Goal: Task Accomplishment & Management: Manage account settings

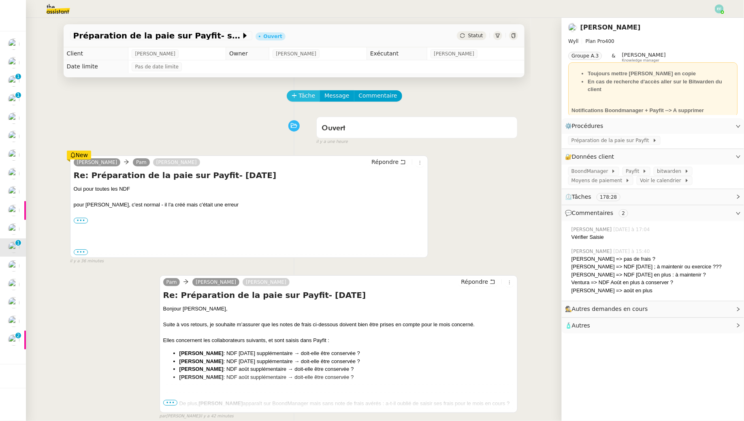
click at [303, 94] on span "Tâche" at bounding box center [307, 95] width 17 height 9
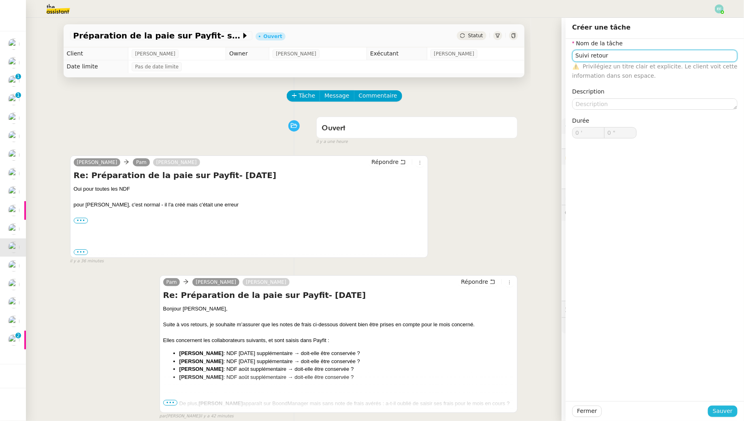
type input "Suivi retour"
click at [725, 412] on span "Sauver" at bounding box center [723, 411] width 20 height 9
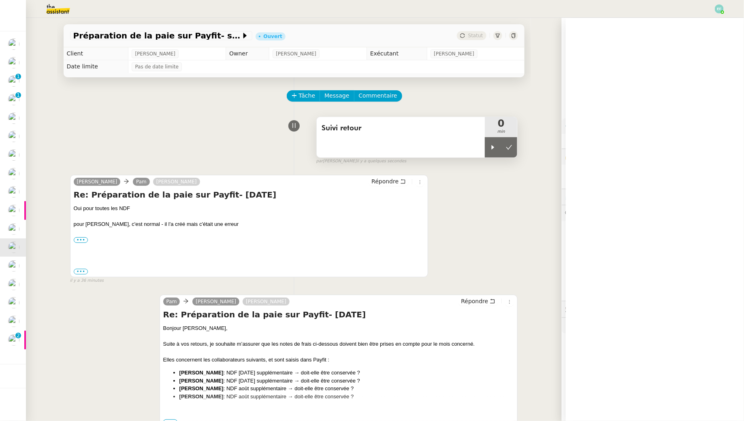
click at [482, 149] on div "Suivi retour" at bounding box center [401, 137] width 168 height 40
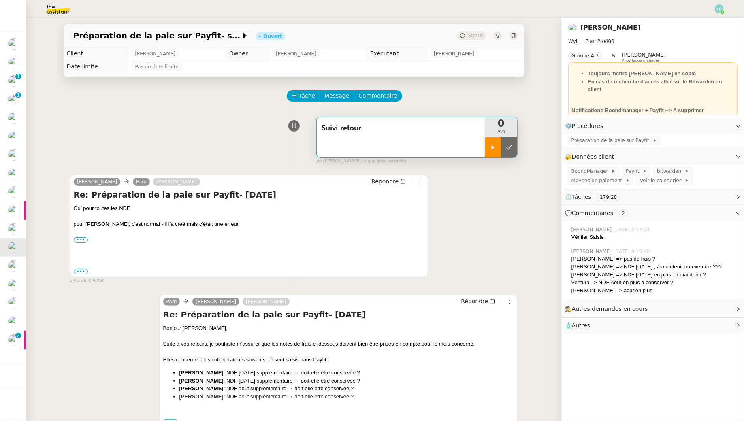
click at [489, 149] on div at bounding box center [493, 147] width 16 height 20
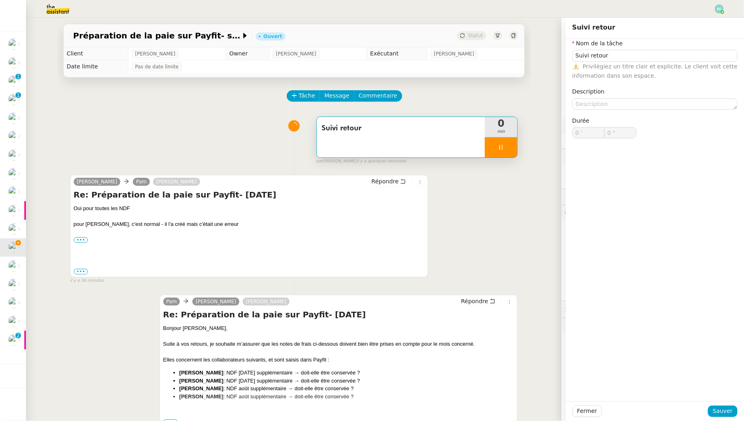
type input "Suivi retour"
type input "0 '"
type input "0 ""
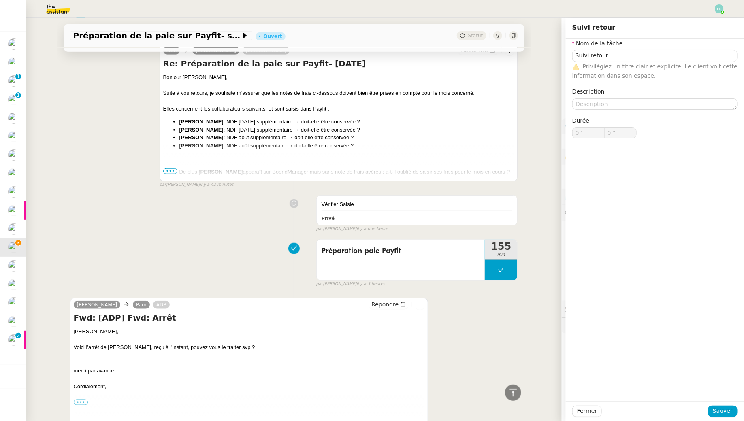
type input "Suivi retour"
type input "0 '"
type input "1 ""
click at [357, 249] on span "Préparation paie Payfit" at bounding box center [401, 251] width 159 height 12
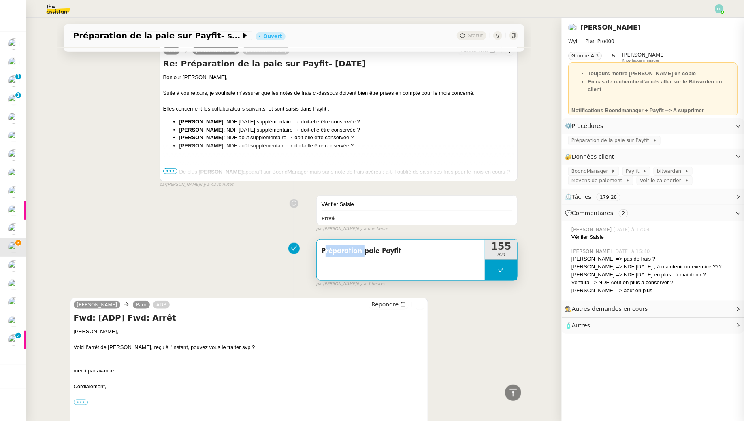
click at [357, 249] on span "Préparation paie Payfit" at bounding box center [401, 251] width 159 height 12
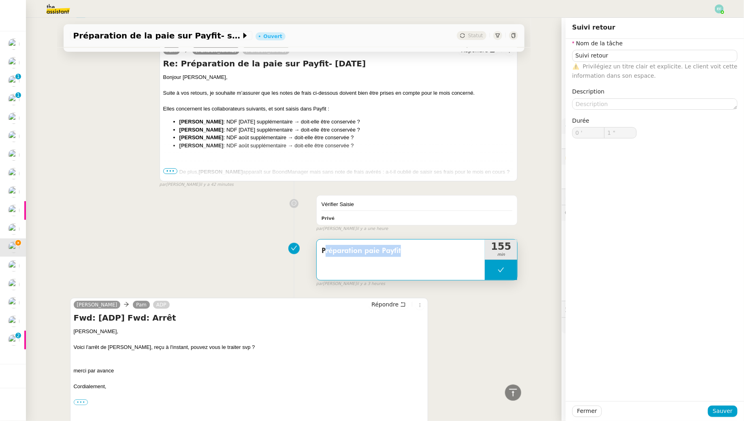
click at [357, 249] on span "Préparation paie Payfit" at bounding box center [401, 251] width 159 height 12
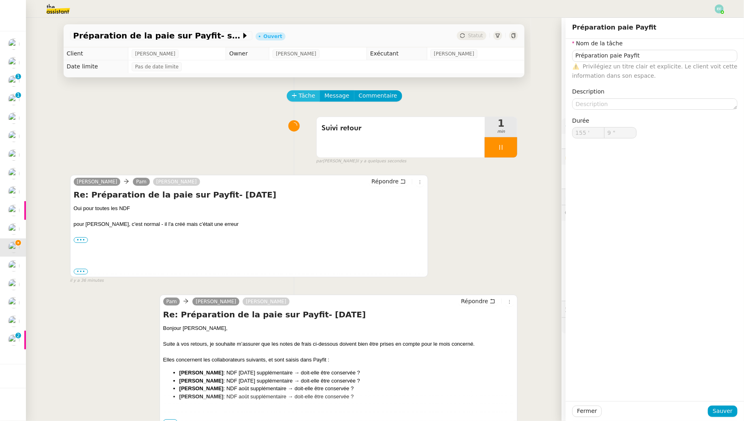
click at [309, 92] on span "Tâche" at bounding box center [307, 95] width 17 height 9
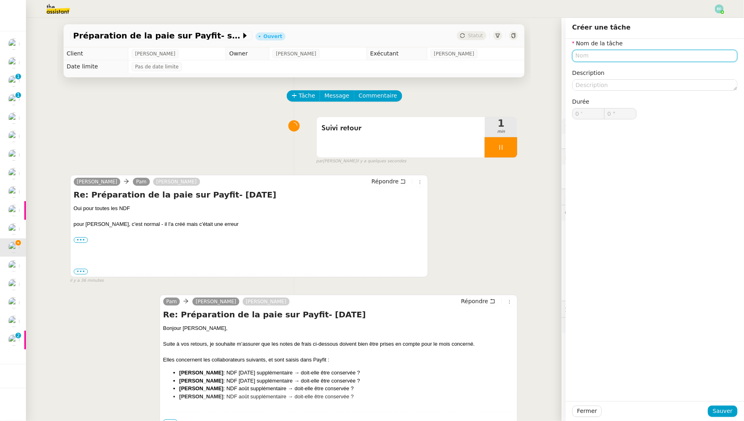
click at [591, 59] on input "text" at bounding box center [654, 56] width 165 height 12
paste input "Préparation paie Payfit"
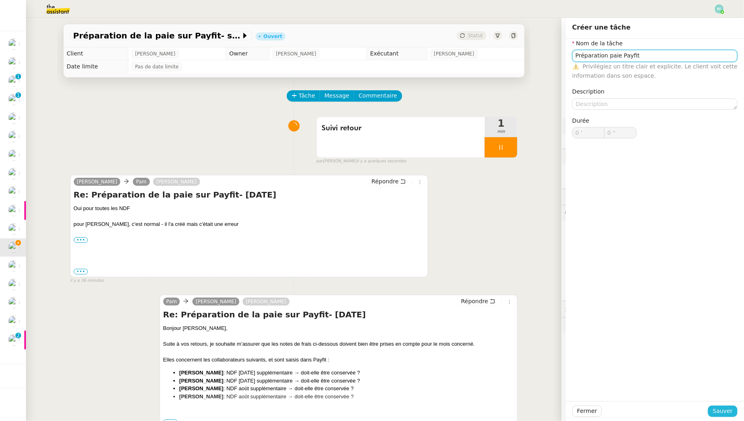
type input "Préparation paie Payfit"
click at [723, 412] on span "Sauver" at bounding box center [723, 411] width 20 height 9
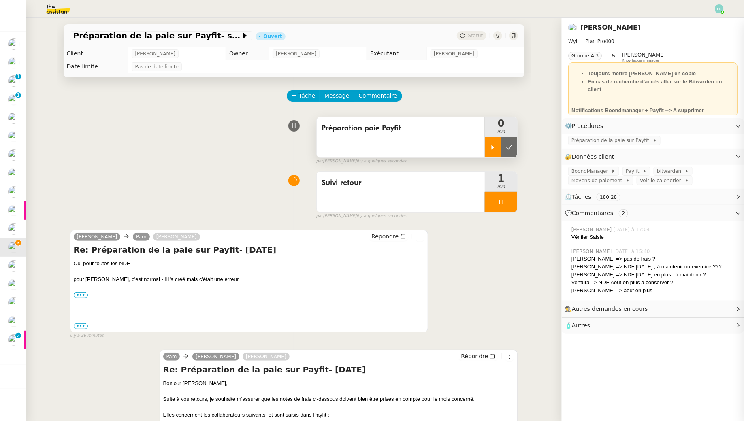
click at [492, 148] on icon at bounding box center [493, 147] width 3 height 4
click at [501, 202] on icon at bounding box center [501, 202] width 6 height 6
click at [508, 202] on icon at bounding box center [509, 202] width 6 height 6
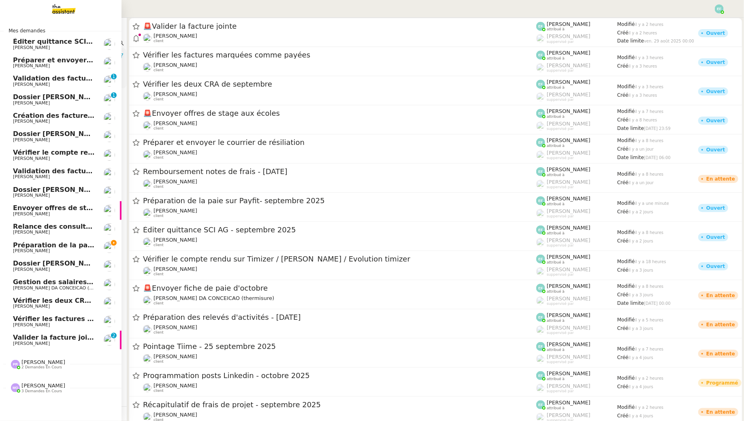
click at [57, 245] on span "Préparation de la paie sur Payfit- septembre 2025" at bounding box center [104, 245] width 183 height 8
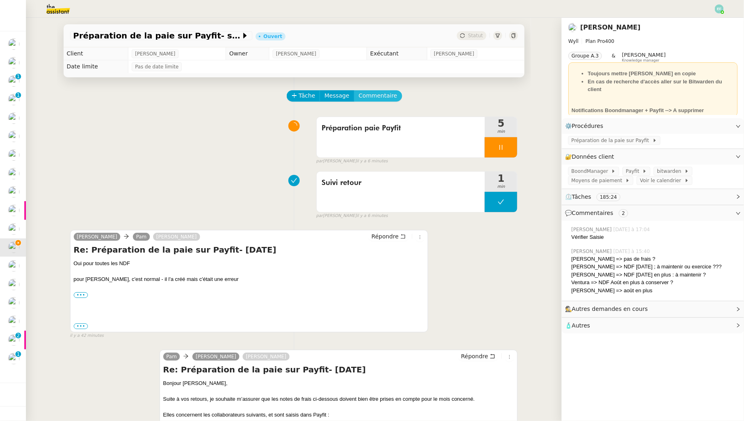
click at [386, 96] on span "Commentaire" at bounding box center [378, 95] width 38 height 9
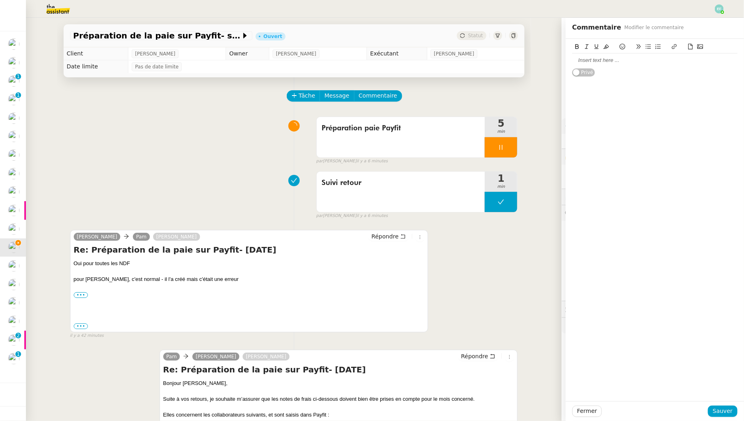
click at [602, 54] on div at bounding box center [654, 60] width 165 height 14
click at [597, 58] on div "Taylor Lavejof" at bounding box center [654, 60] width 165 height 7
click at [651, 64] on div "Taylor Labejof" at bounding box center [654, 60] width 165 height 14
click at [713, 407] on button "Sauver" at bounding box center [723, 411] width 30 height 11
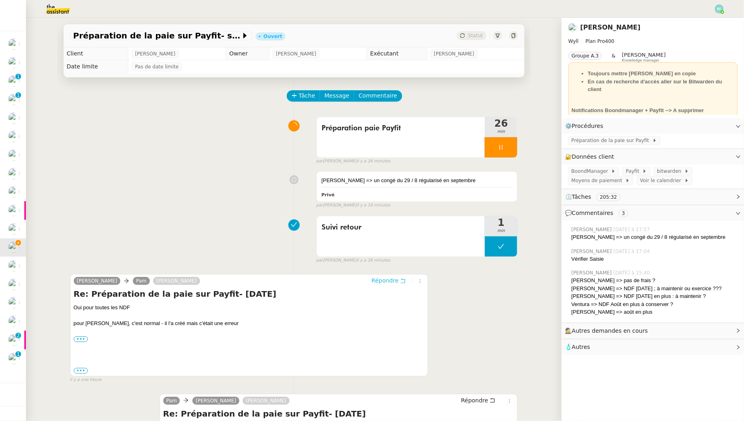
click at [401, 280] on icon at bounding box center [403, 281] width 6 height 6
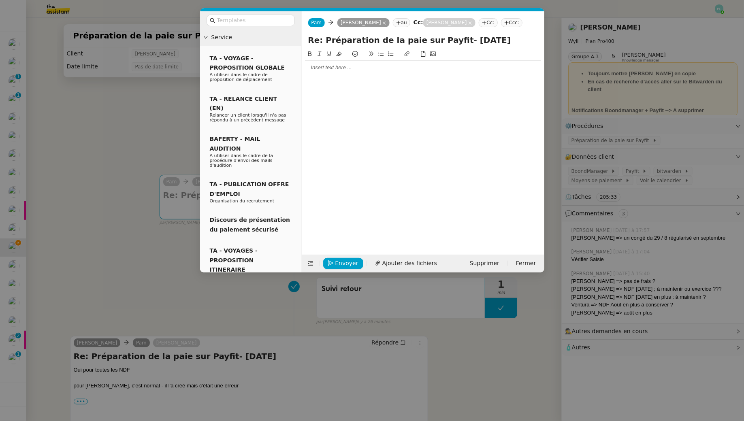
click at [379, 72] on div at bounding box center [423, 68] width 236 height 14
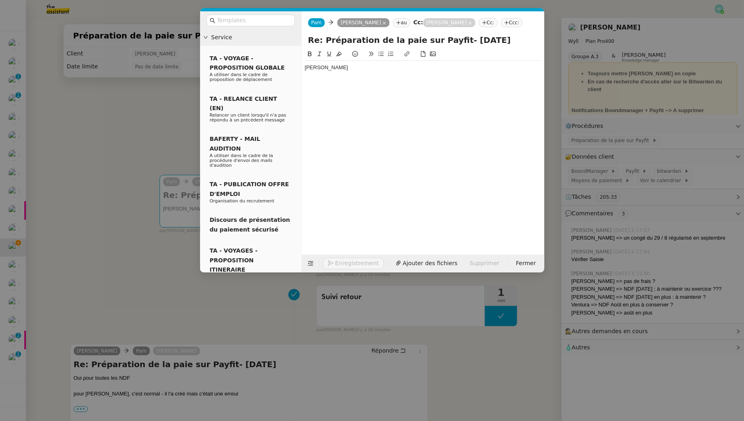
click at [87, 122] on nz-modal-container "Service TA - VOYAGE - PROPOSITION GLOBALE A utiliser dans le cadre de propositi…" at bounding box center [372, 210] width 744 height 421
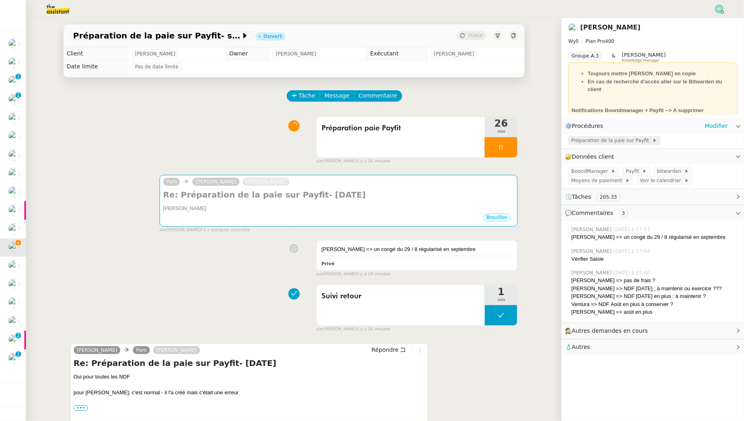
click at [613, 143] on span "Préparation de la paie sur Payfit" at bounding box center [611, 140] width 81 height 8
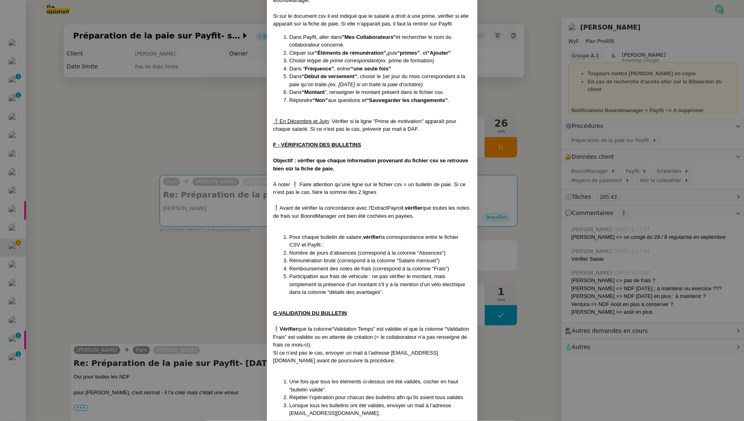
scroll to position [1176, 0]
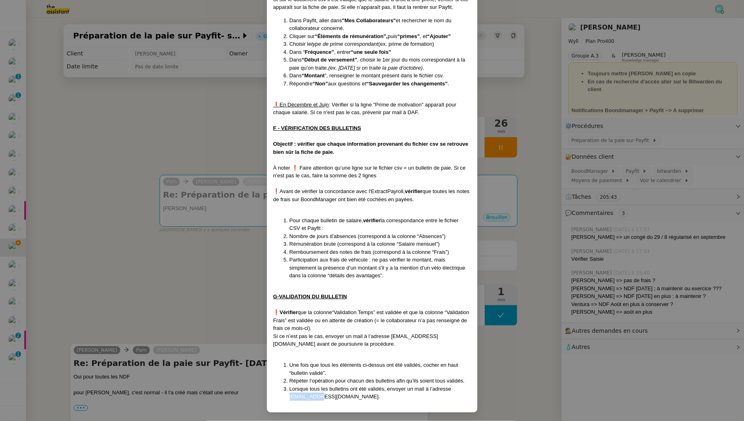
drag, startPoint x: 318, startPoint y: 396, endPoint x: 285, endPoint y: 396, distance: 32.8
click at [285, 396] on ol "Une fois que tous les éléments ci-dessus ont été validés, cocher en haut “bulle…" at bounding box center [372, 381] width 198 height 40
copy span "[EMAIL_ADDRESS][DOMAIN_NAME]"
click at [199, 113] on nz-modal-container "Créée le 04/11/2024 MAJ le 29/08/2025 Contexte : Le client souhaite qu’on intèg…" at bounding box center [372, 210] width 744 height 421
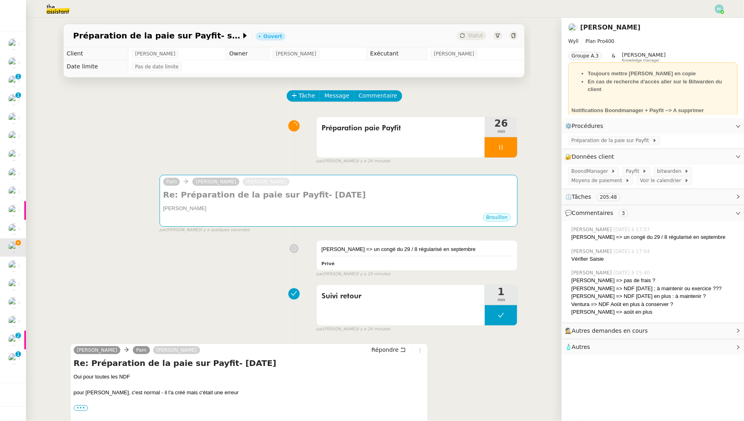
scroll to position [1135, 0]
click at [232, 115] on div "Préparation paie Payfit 26 min false par Emelyne F. il y a 26 minutes" at bounding box center [294, 139] width 448 height 52
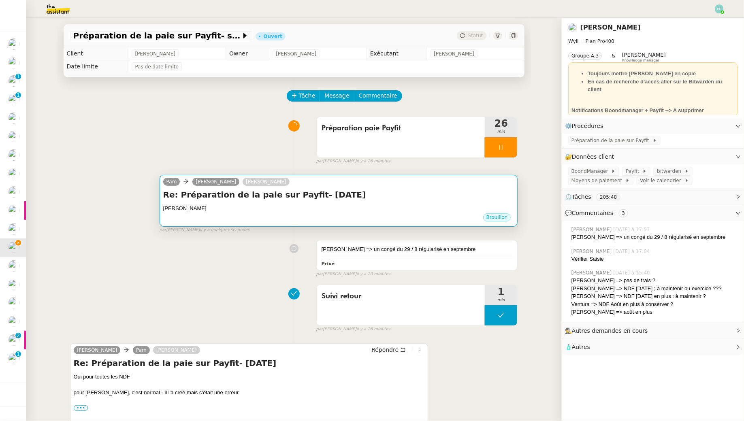
click at [258, 199] on h4 "Re: Préparation de la paie sur Payfit- [DATE]" at bounding box center [338, 194] width 351 height 11
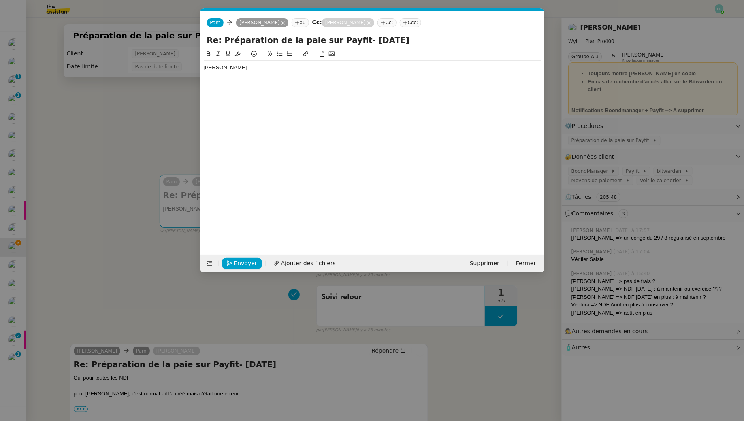
scroll to position [0, 17]
click at [396, 26] on nz-tag "Cc:" at bounding box center [386, 22] width 19 height 9
paste input "[EMAIL_ADDRESS][DOMAIN_NAME]"
type input "[EMAIL_ADDRESS][DOMAIN_NAME]"
click at [431, 37] on div "ADP adp@wyll.io" at bounding box center [442, 37] width 84 height 11
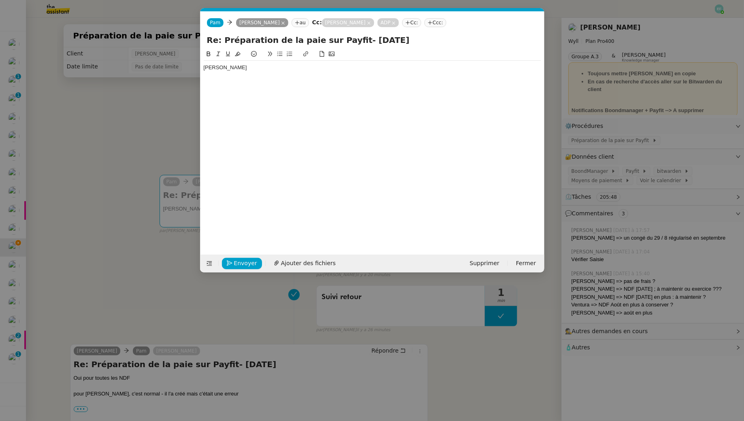
click at [286, 68] on div "[PERSON_NAME]" at bounding box center [372, 67] width 337 height 7
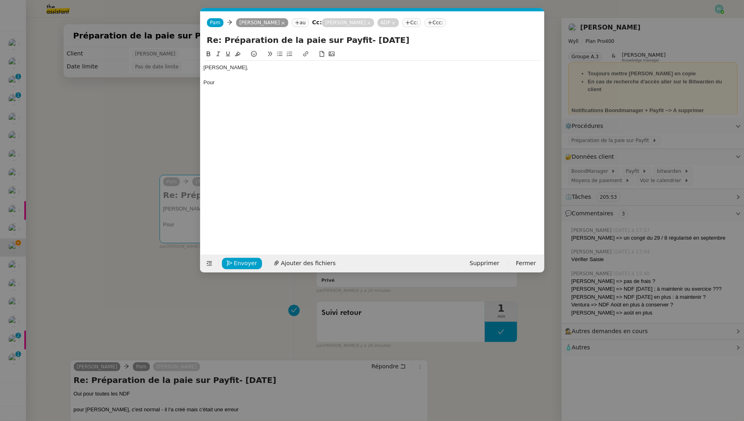
drag, startPoint x: 227, startPoint y: 81, endPoint x: 193, endPoint y: 83, distance: 34.1
click at [193, 83] on nz-modal-container "Service TA - VOYAGE - PROPOSITION GLOBALE A utiliser dans le cadre de propositi…" at bounding box center [372, 210] width 744 height 421
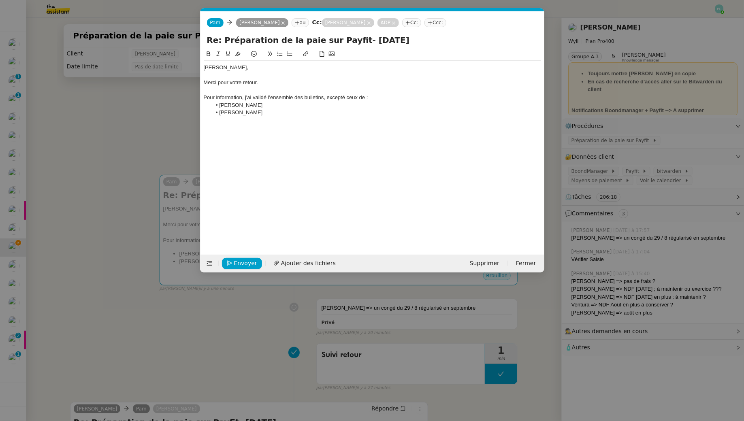
click at [264, 107] on li "[PERSON_NAME]" at bounding box center [376, 105] width 330 height 7
click at [305, 117] on div "Guillaume, Merci pour votre retour. Pour information, j'ai validé l'ensemble de…" at bounding box center [372, 90] width 337 height 59
drag, startPoint x: 348, startPoint y: 98, endPoint x: 365, endPoint y: 115, distance: 24.1
click at [348, 98] on div "Pour information, j'ai validé l'ensemble des bulletins, excepté ceux de :" at bounding box center [372, 97] width 337 height 7
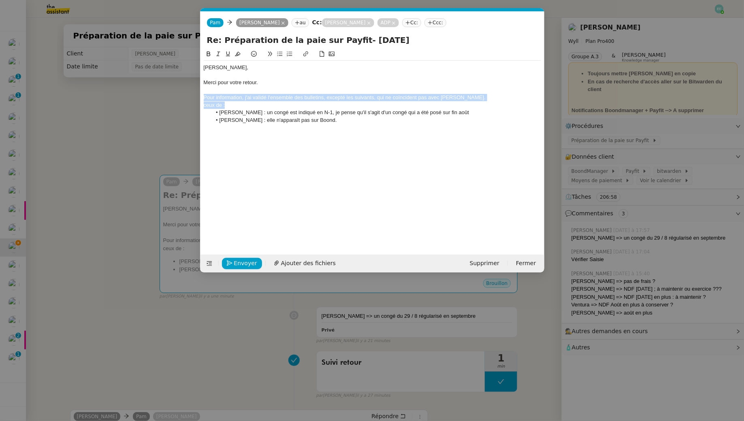
drag, startPoint x: 240, startPoint y: 104, endPoint x: 193, endPoint y: 100, distance: 46.8
click at [193, 100] on nz-modal-container "Service TA - VOYAGE - PROPOSITION GLOBALE A utiliser dans le cadre de propositi…" at bounding box center [372, 210] width 744 height 421
click at [246, 108] on div "ceux de :" at bounding box center [372, 105] width 337 height 7
drag, startPoint x: 242, startPoint y: 102, endPoint x: 198, endPoint y: 102, distance: 44.5
click at [198, 102] on nz-modal-container "Service TA - VOYAGE - PROPOSITION GLOBALE A utiliser dans le cadre de propositi…" at bounding box center [372, 210] width 744 height 421
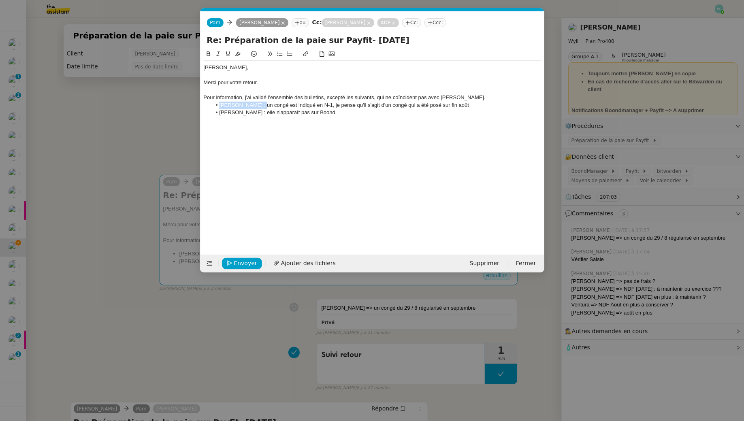
drag, startPoint x: 262, startPoint y: 105, endPoint x: 214, endPoint y: 105, distance: 47.4
click at [214, 105] on li "[PERSON_NAME] : un congé est indiqué en N-1, je pense qu'il s'agit d'un congé q…" at bounding box center [376, 105] width 330 height 7
click at [208, 55] on icon at bounding box center [209, 54] width 6 height 6
click at [257, 102] on li "Taylor LABEJOF : un congé est indiqué en N-1, je pense qu'il s'agit d'un congé …" at bounding box center [376, 105] width 330 height 7
drag, startPoint x: 264, startPoint y: 111, endPoint x: 218, endPoint y: 113, distance: 46.2
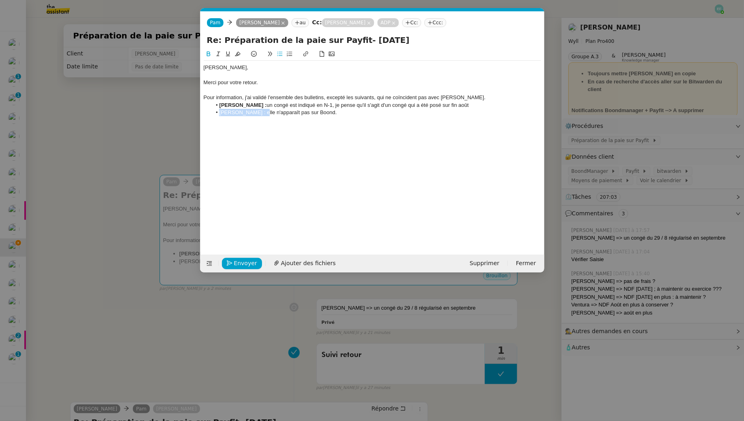
click at [218, 113] on li "[PERSON_NAME] : elle n'apparaît pas sur Boond." at bounding box center [376, 112] width 330 height 7
click at [206, 52] on icon at bounding box center [209, 54] width 6 height 6
click at [354, 109] on li "Taylor LABEJOF : un congé est indiqué en N-1, je pense qu'il s'agit d'un congé …" at bounding box center [376, 105] width 330 height 7
click at [356, 111] on li "Mathilde ROUCH : elle n'apparaît pas sur Boond." at bounding box center [376, 112] width 330 height 7
click at [474, 104] on li "Taylor LABEJOF : un congé est indiqué en N-1, je pense qu'il s'agit d'un congé …" at bounding box center [376, 105] width 330 height 7
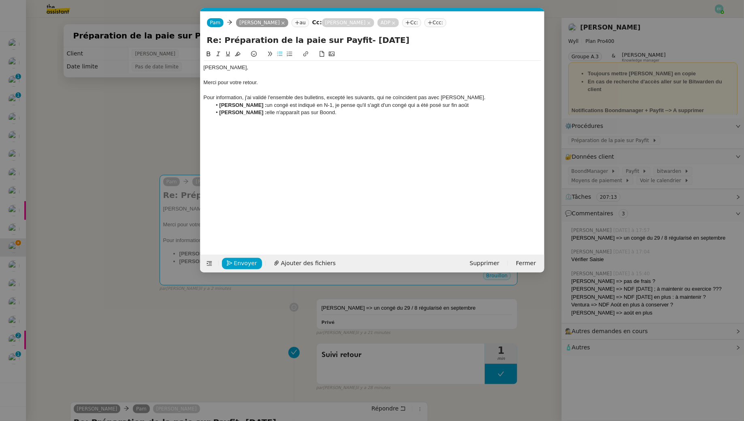
click at [346, 115] on li "Mathilde ROUCH : elle n'apparaît pas sur Boond." at bounding box center [376, 112] width 330 height 7
click at [479, 108] on li "Taylor LABEJOF : un congé est indiqué en N-1, je pense qu'il s'agit d'un congé …" at bounding box center [376, 105] width 330 height 7
click at [383, 116] on div "Guillaume, Merci pour votre retour. Pour information, j'ai validé l'ensemble de…" at bounding box center [372, 90] width 337 height 59
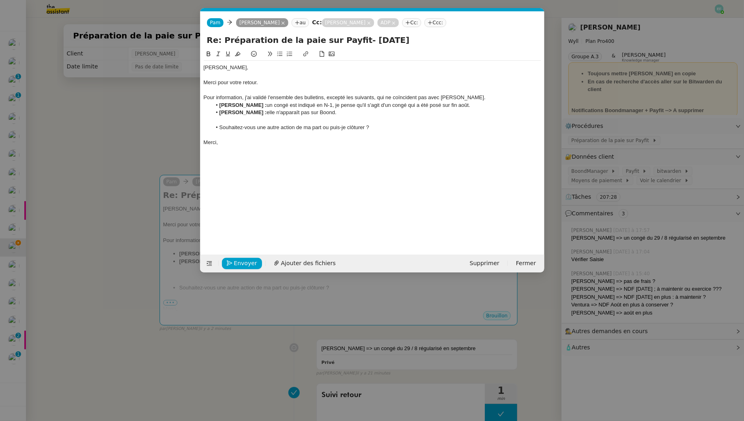
click at [274, 127] on li "Souhaitez-vous une autre action de ma part ou puis-je clôturer ?" at bounding box center [376, 127] width 330 height 7
click at [217, 55] on icon at bounding box center [218, 54] width 6 height 6
click at [323, 128] on em "Souhaitez-vous une autre action de ma part ou puis-je clôturer ?" at bounding box center [294, 127] width 150 height 6
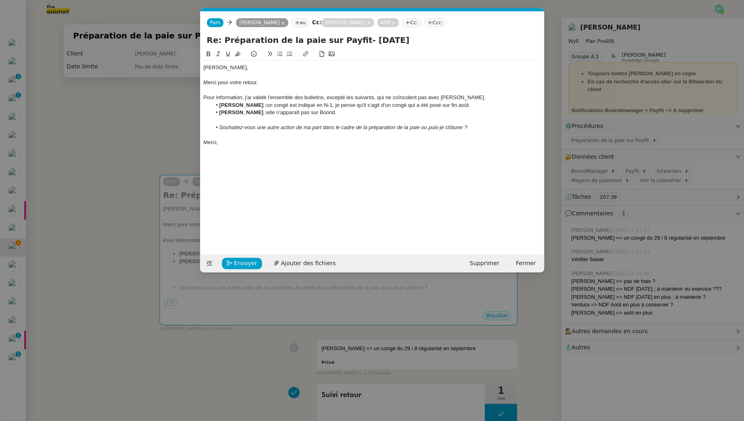
click at [464, 125] on em "Souhaitez-vous une autre action de ma part dans le cadre de la préparation de l…" at bounding box center [343, 127] width 248 height 6
click at [357, 96] on div "Pour information, j'ai validé l'ensemble des bulletins, excepté les suivants, q…" at bounding box center [372, 97] width 337 height 7
click at [388, 119] on div at bounding box center [372, 120] width 337 height 7
click at [342, 112] on li "Mathilde ROUCH : elle n'apparaît pas sur Boond." at bounding box center [376, 112] width 330 height 7
click at [309, 128] on em "Souhaitez-vous une autre action de ma part dans le cadre de la préparation de l…" at bounding box center [357, 127] width 277 height 6
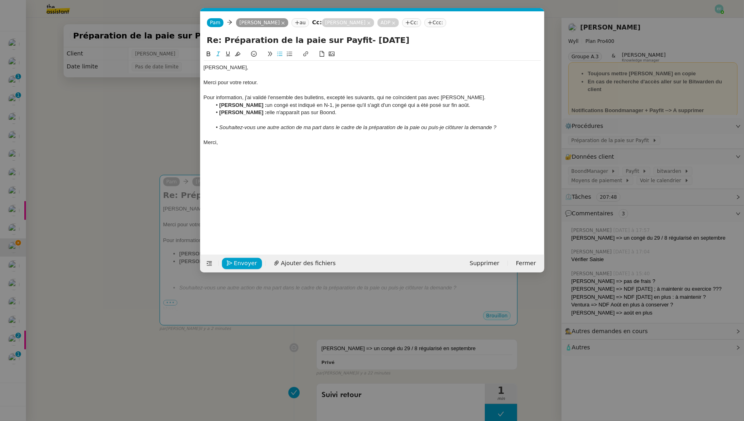
click at [313, 139] on div "Merci," at bounding box center [372, 142] width 337 height 7
click at [293, 129] on em "Souhaitez-vous une autre action de ma part dans le cadre de la préparation de l…" at bounding box center [357, 127] width 277 height 6
click at [290, 145] on div "Merci," at bounding box center [372, 142] width 337 height 7
click at [240, 260] on span "Envoyer" at bounding box center [245, 263] width 23 height 9
click at [240, 260] on span "Confirmer l'envoi" at bounding box center [258, 263] width 49 height 9
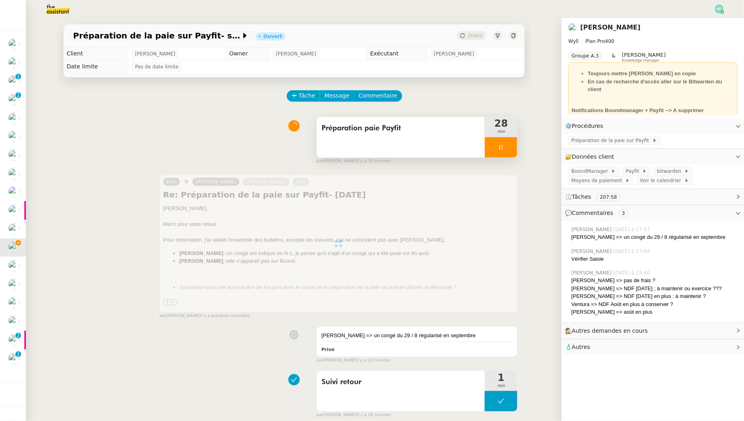
click at [387, 136] on div "Préparation paie Payfit" at bounding box center [401, 137] width 168 height 40
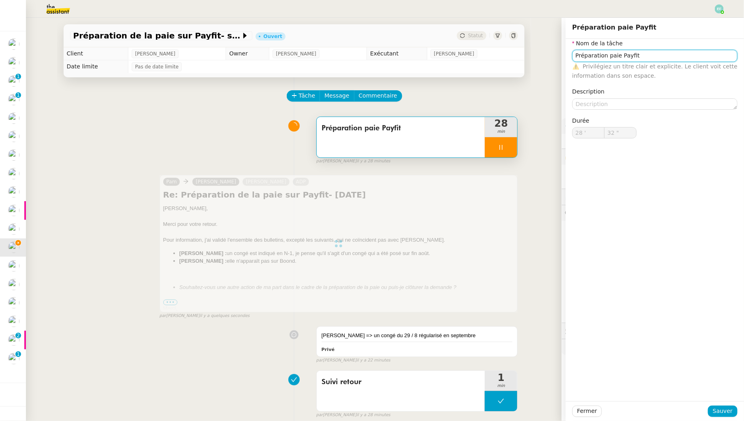
click at [680, 60] on input "Préparation paie Payfit" at bounding box center [654, 56] width 165 height 12
type input "Préparation paie Payfit"
type input "33 ""
type input "Préparation paie Payfit + en"
type input "34 ""
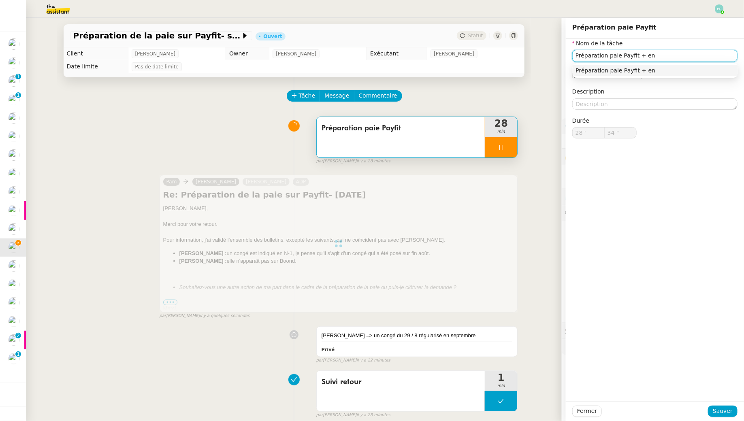
type input "Préparation paie Payfit + env"
type input "35 ""
type input "Préparation paie Payfit"
type input "28 '"
type input "35 ""
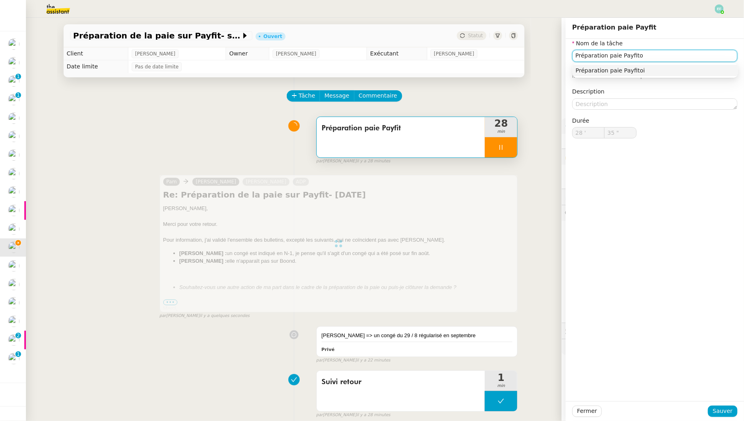
type input "Préparation paie Payfit"
type input "36 ""
type input "Préparation paie Payfit + envoi d"
type input "37 ""
type input "Préparation paie Payfit + envoi d'email"
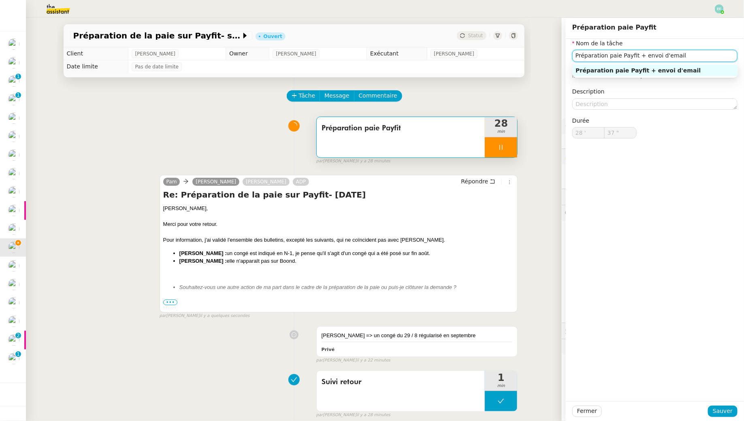
type input "38 ""
type input "Préparation paie Payfit"
type input "28 '"
type input "38 ""
type input "Préparation paie Payfit"
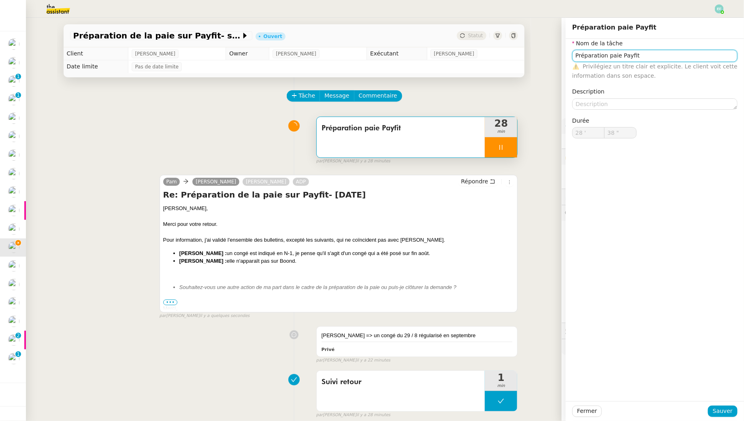
type input "28 '"
type input "39 ""
type input "Préparation paie Payfit"
type input "28 '"
click at [720, 405] on div "Fermer Sauver" at bounding box center [655, 411] width 178 height 20
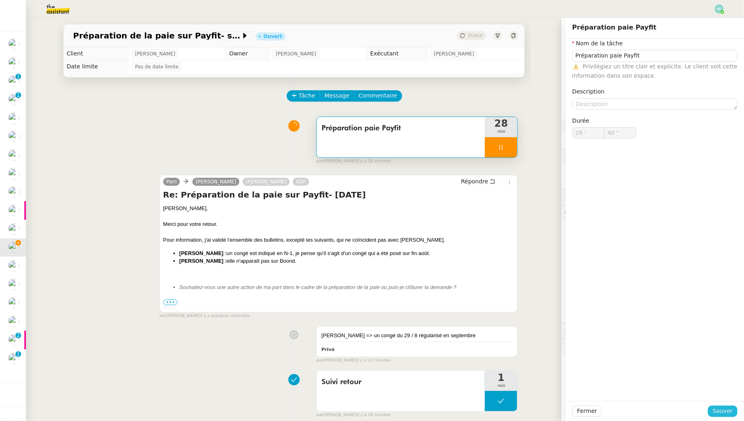
click at [729, 415] on span "Sauver" at bounding box center [723, 411] width 20 height 9
type input "41 ""
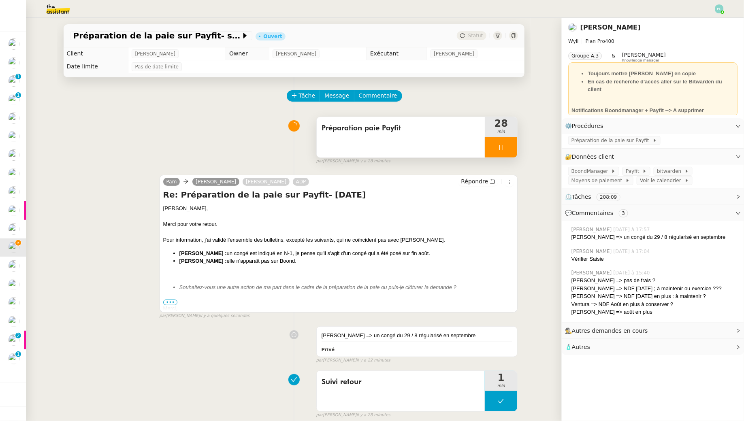
click at [458, 149] on div "Préparation paie Payfit" at bounding box center [401, 137] width 168 height 40
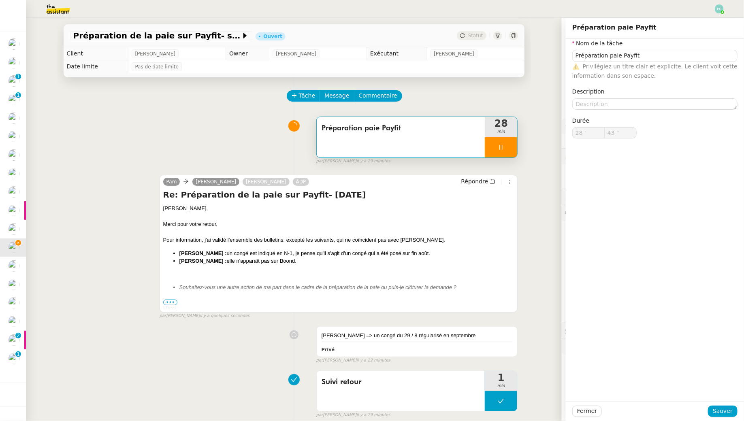
click at [505, 147] on div at bounding box center [501, 147] width 32 height 20
click at [505, 147] on button at bounding box center [509, 147] width 16 height 20
type input "Préparation paie Payfit"
type input "28 '"
type input "42 ""
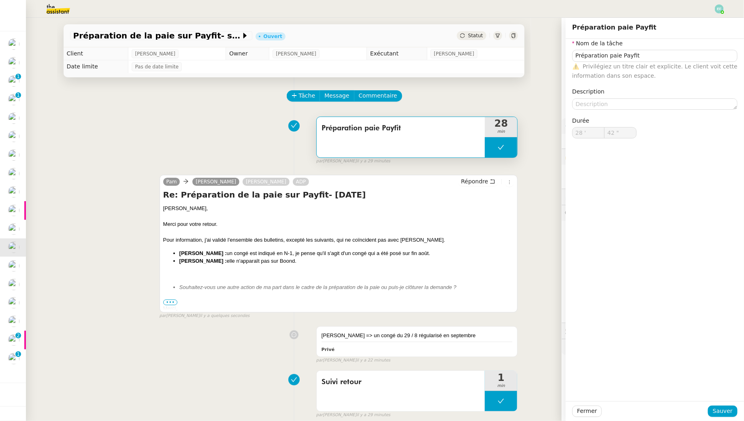
type input "Préparation paie Payfit"
type input "28 '"
type input "42 ""
type input "Préparation paie Payfit"
type input "28 '"
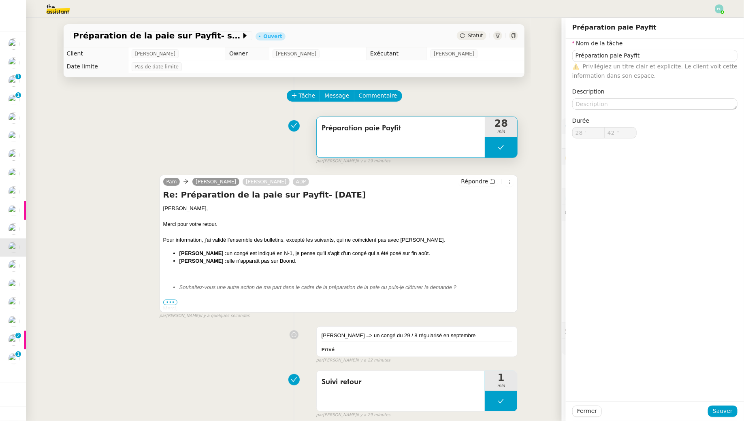
type input "42 ""
type input "Préparation paie Payfit"
type input "28 '"
type input "42 ""
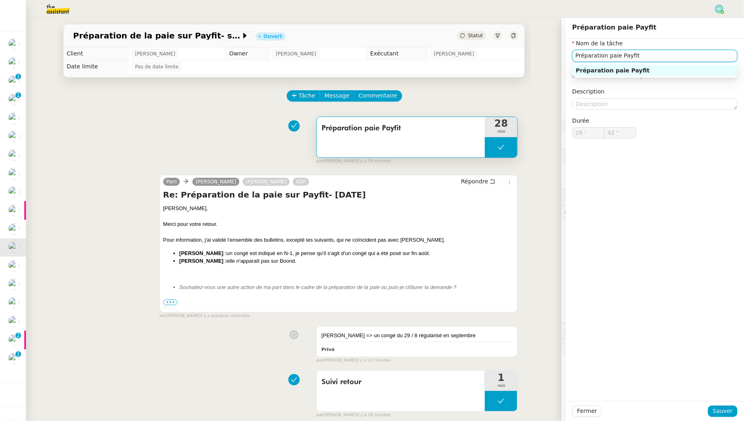
click at [657, 54] on input "Préparation paie Payfit" at bounding box center [654, 56] width 165 height 12
type input "Préparation paie Payfit + envoi d'email"
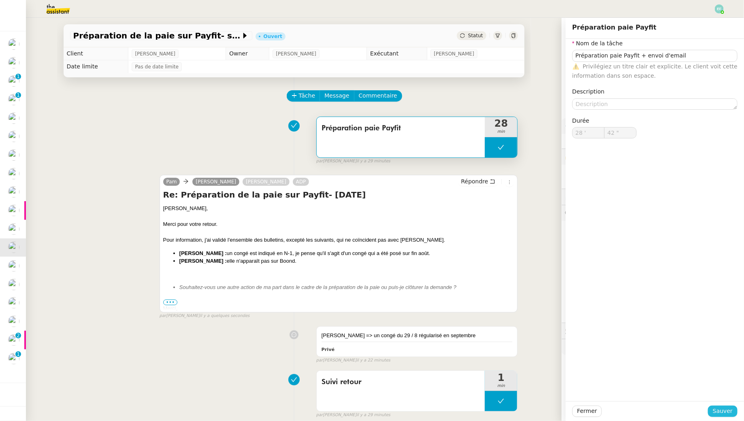
click at [718, 410] on span "Sauver" at bounding box center [723, 411] width 20 height 9
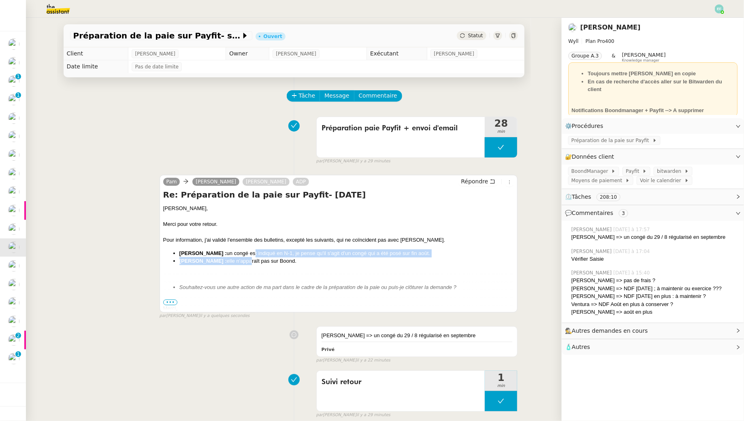
drag, startPoint x: 251, startPoint y: 251, endPoint x: 252, endPoint y: 264, distance: 12.3
click at [252, 264] on ul "Taylor LABEJOF : un congé est indiqué en N-1, je pense qu'il s'agit d'un congé …" at bounding box center [338, 257] width 351 height 16
click at [252, 264] on li "Mathilde ROUCH : elle n'apparaît pas sur Boond." at bounding box center [346, 261] width 335 height 8
drag, startPoint x: 314, startPoint y: 264, endPoint x: 295, endPoint y: 245, distance: 26.9
click at [295, 245] on div "Guillaume, Merci pour votre retour. Pour information, j'ai validé l'ensemble de…" at bounding box center [338, 267] width 351 height 124
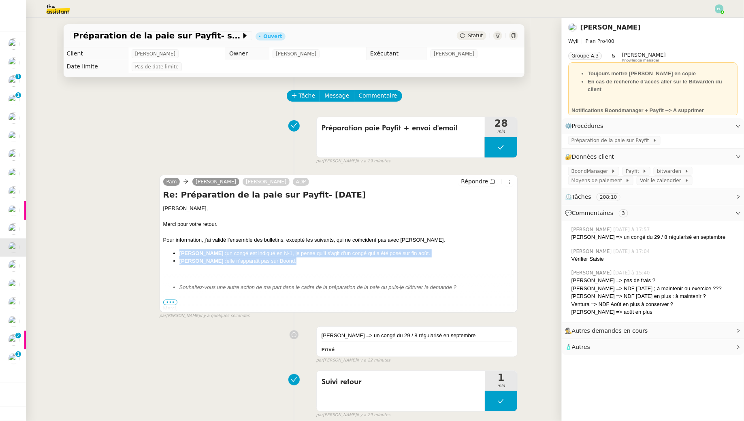
click at [295, 245] on div "Guillaume, Merci pour votre retour. Pour information, j'ai validé l'ensemble de…" at bounding box center [338, 267] width 351 height 124
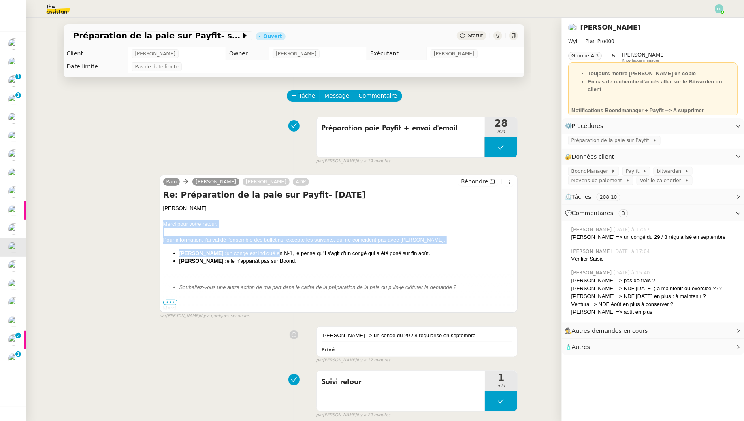
drag, startPoint x: 270, startPoint y: 220, endPoint x: 275, endPoint y: 251, distance: 31.2
click at [275, 251] on div "Guillaume, Merci pour votre retour. Pour information, j'ai validé l'ensemble de…" at bounding box center [338, 267] width 351 height 124
click at [275, 251] on li "Taylor LABEJOF : un congé est indiqué en N-1, je pense qu'il s'agit d'un congé …" at bounding box center [346, 253] width 335 height 8
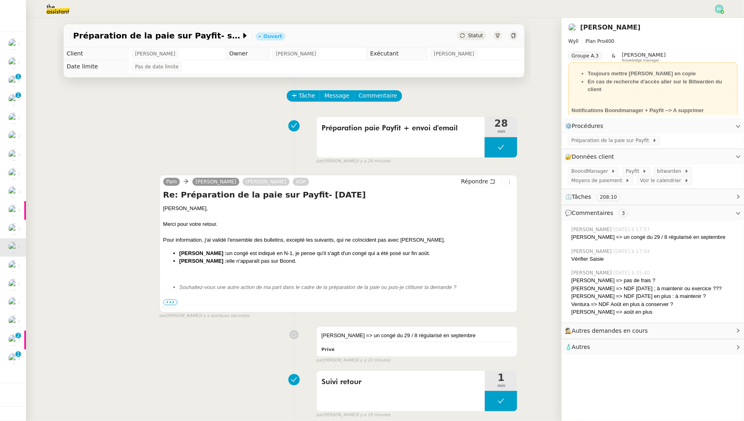
click at [166, 302] on span "•••" at bounding box center [170, 303] width 15 height 6
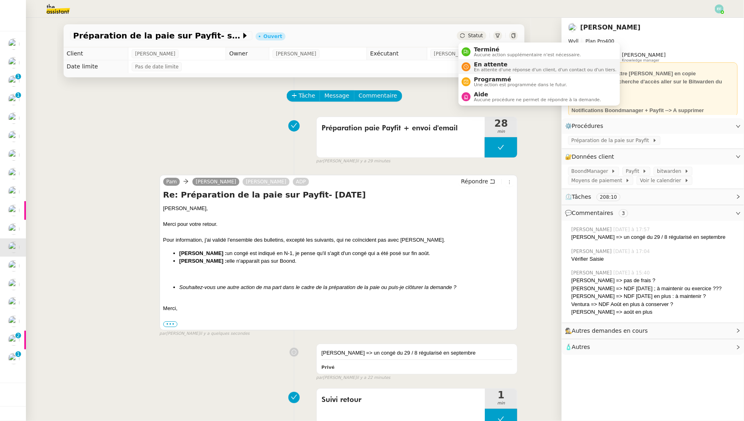
click at [479, 69] on span "En attente d'une réponse d'un client, d'un contact ou d'un tiers." at bounding box center [545, 70] width 143 height 4
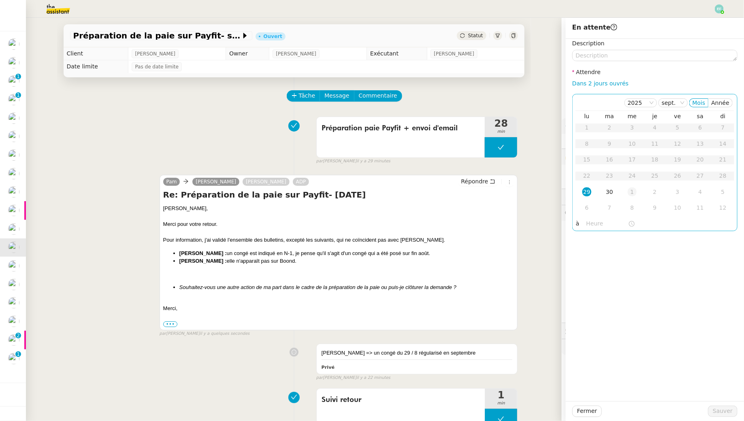
click at [635, 191] on div "1" at bounding box center [632, 191] width 9 height 9
click at [726, 409] on span "Sauver" at bounding box center [723, 411] width 20 height 9
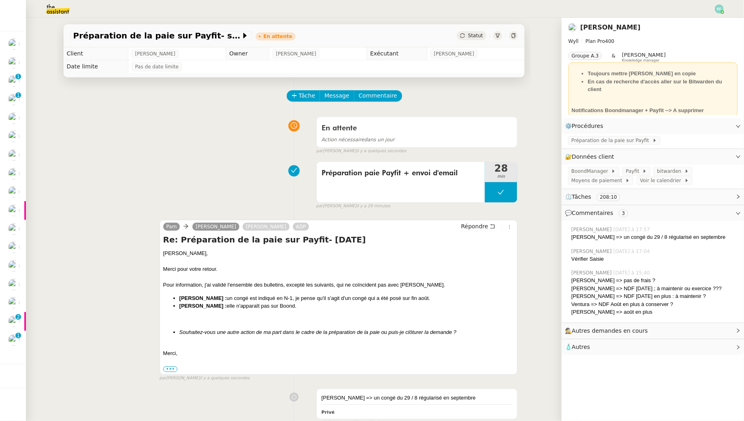
click at [720, 9] on img at bounding box center [719, 8] width 9 height 9
click at [710, 23] on li "Suivi" at bounding box center [697, 22] width 53 height 11
